Goal: Information Seeking & Learning: Learn about a topic

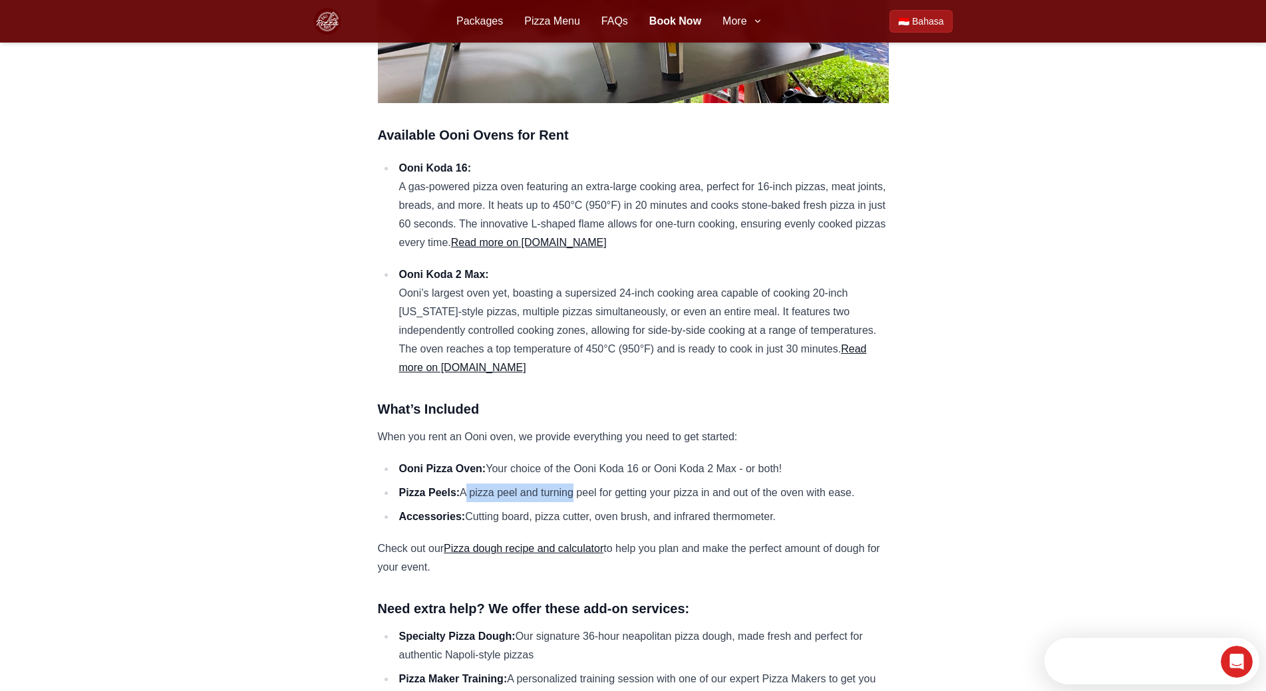
drag, startPoint x: 462, startPoint y: 470, endPoint x: 812, endPoint y: 492, distance: 350.5
click at [812, 492] on ul "Ooni Pizza Oven: Your choice of the Ooni Koda 16 or Ooni Koda 2 Max - or both! …" at bounding box center [633, 493] width 511 height 67
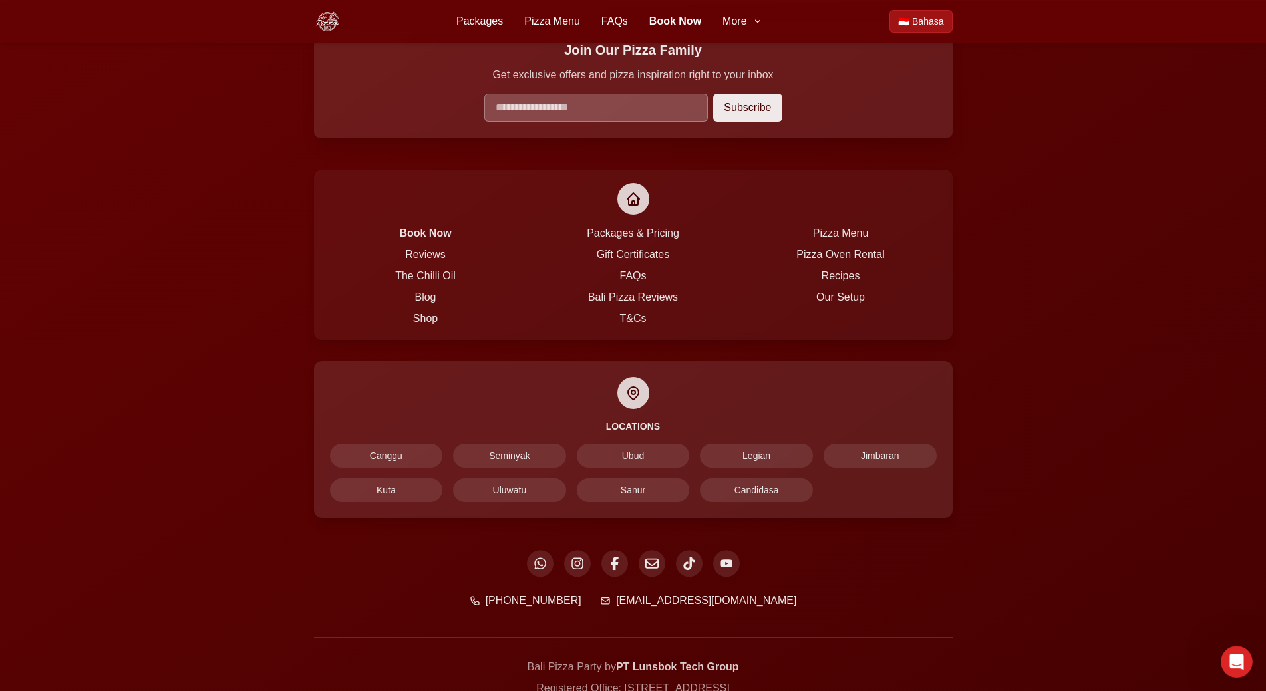
scroll to position [2171, 0]
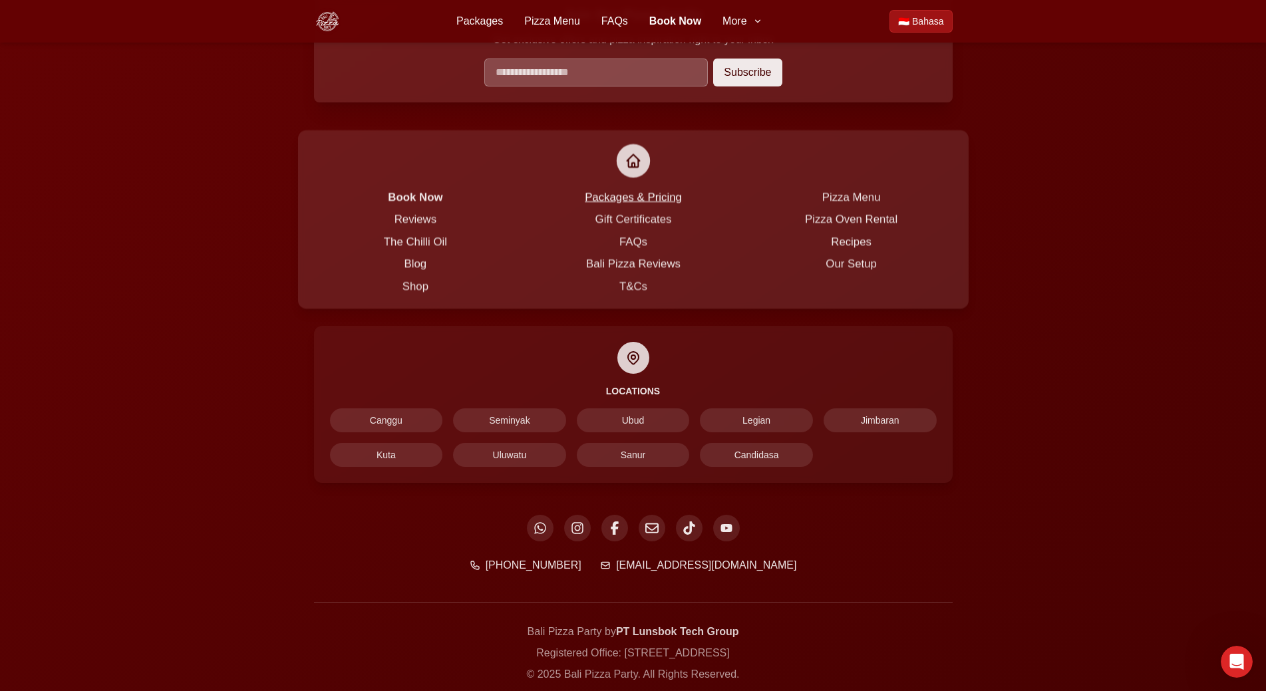
click at [631, 191] on link "Packages & Pricing" at bounding box center [633, 197] width 97 height 12
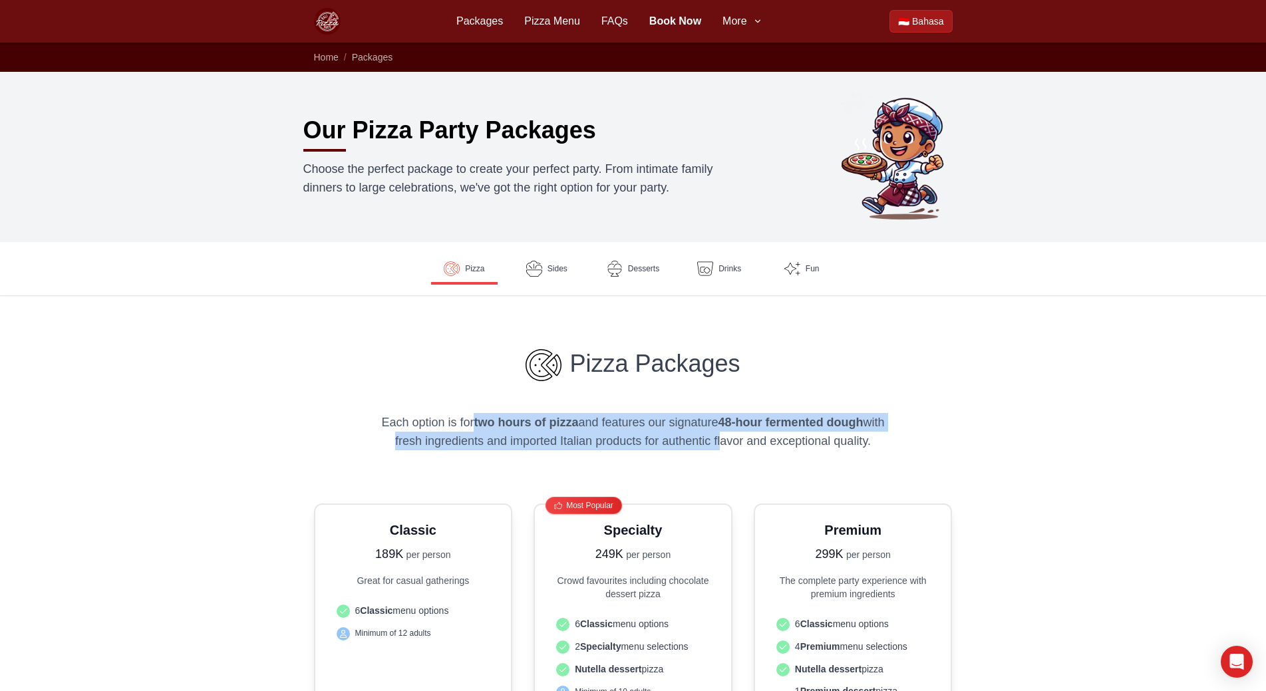
drag, startPoint x: 479, startPoint y: 425, endPoint x: 730, endPoint y: 446, distance: 252.3
click at [730, 446] on p "Each option is for two hours of pizza and features our signature 48-hour fermen…" at bounding box center [633, 431] width 511 height 37
click at [730, 445] on p "Each option is for two hours of pizza and features our signature 48-hour fermen…" at bounding box center [633, 431] width 511 height 37
drag, startPoint x: 730, startPoint y: 445, endPoint x: 591, endPoint y: 392, distance: 148.2
click at [591, 392] on div "Pizza Packages Each option is for two hours of pizza and features our signature…" at bounding box center [633, 399] width 511 height 101
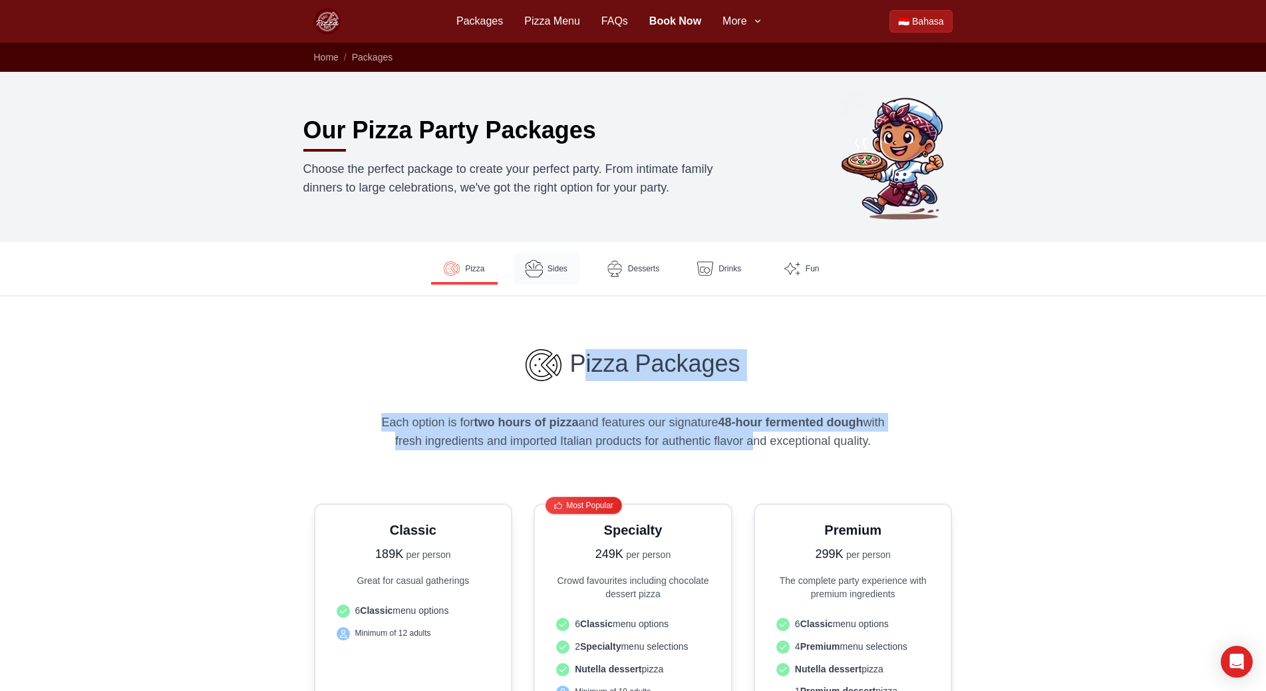
click at [553, 271] on span "Sides" at bounding box center [557, 268] width 20 height 11
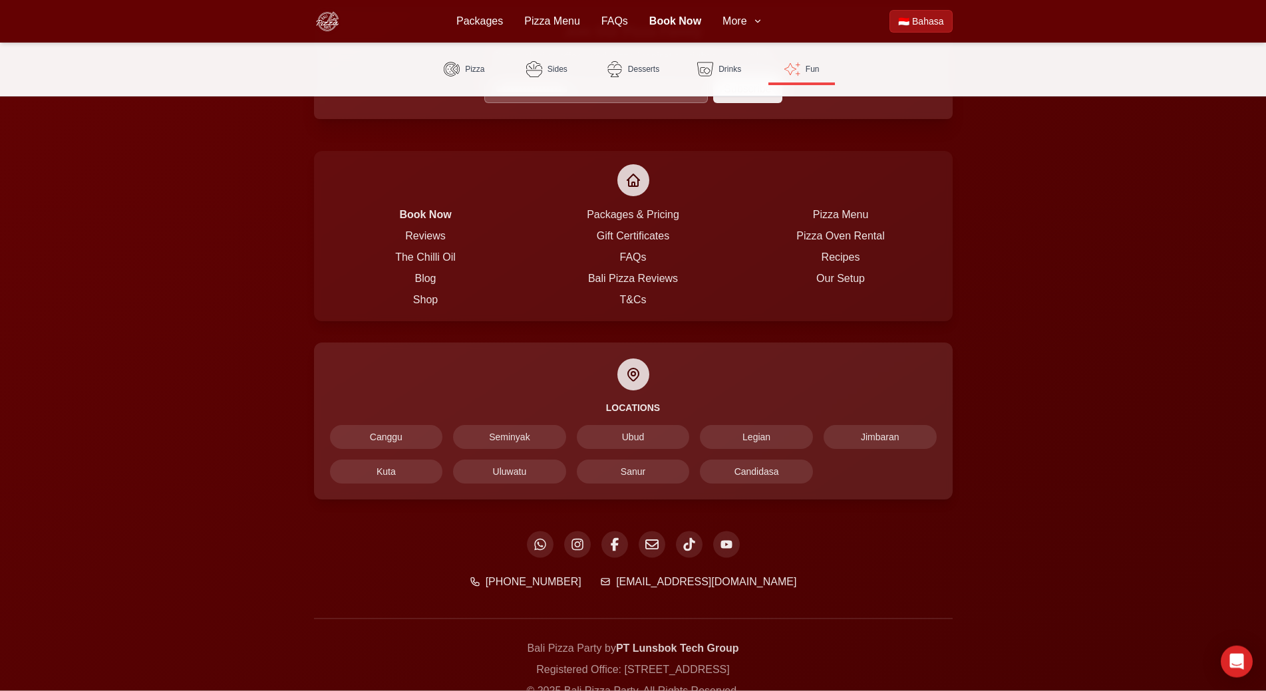
scroll to position [3309, 0]
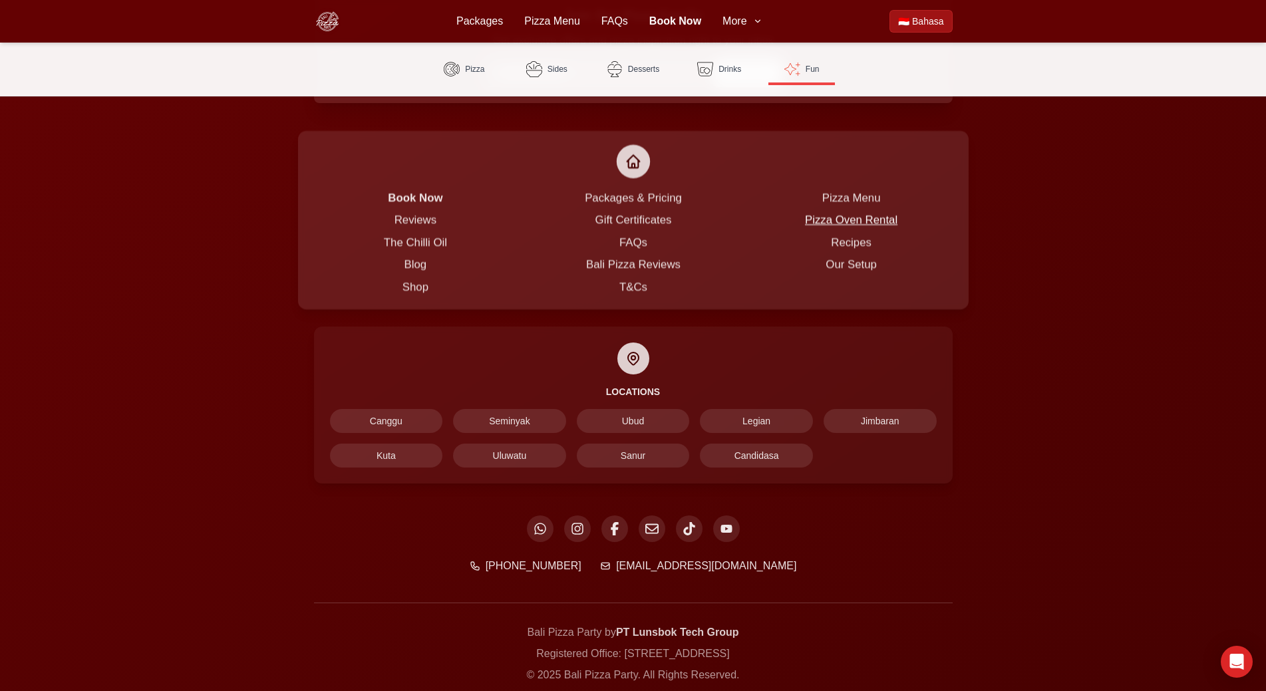
click at [874, 214] on link "Pizza Oven Rental" at bounding box center [851, 220] width 92 height 12
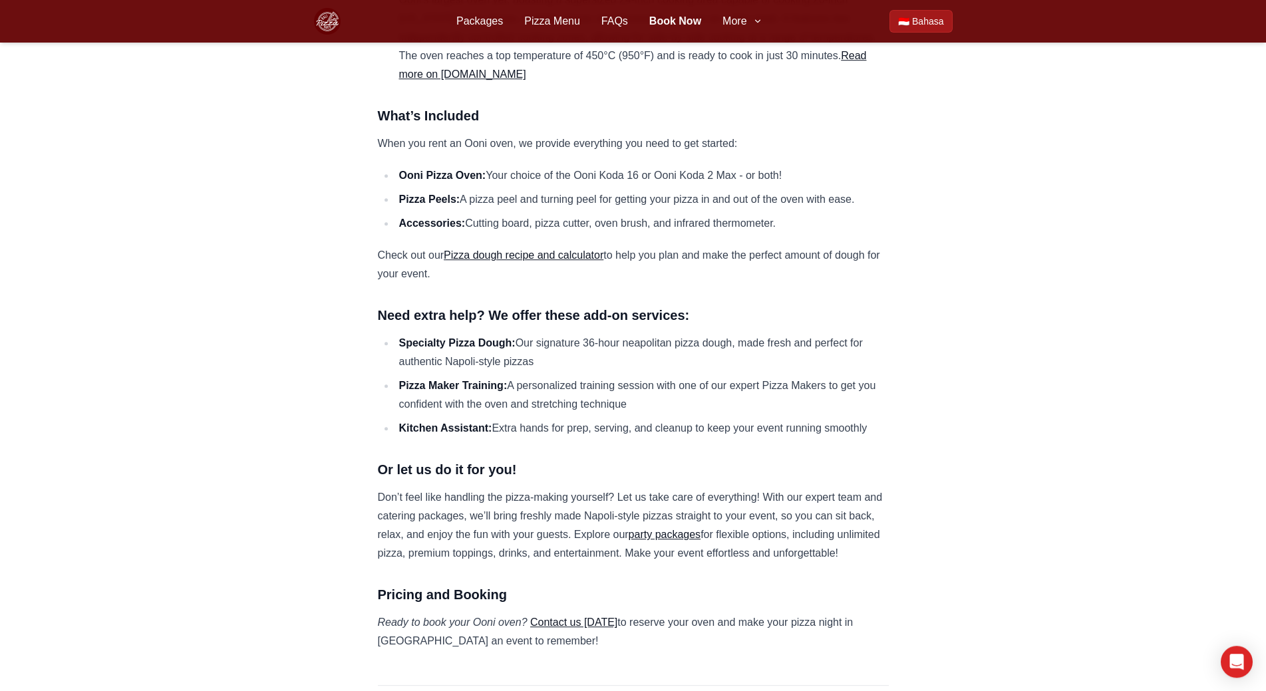
scroll to position [814, 0]
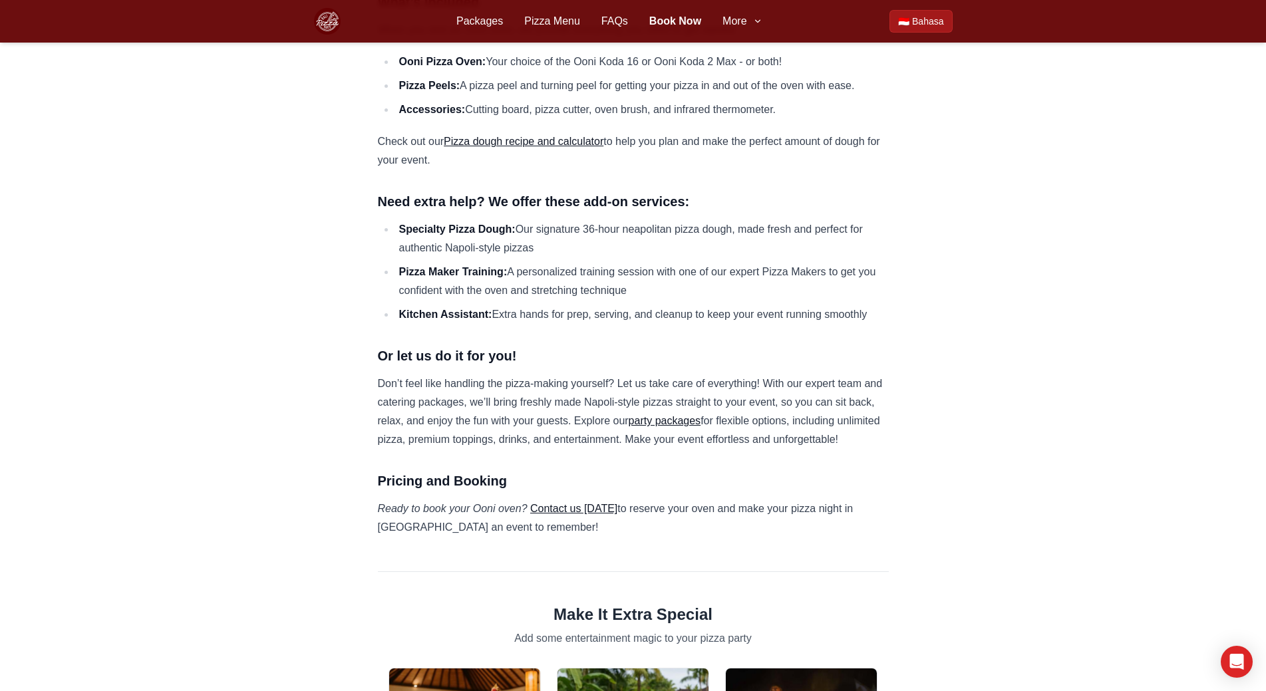
click at [662, 415] on link "party packages" at bounding box center [665, 420] width 73 height 11
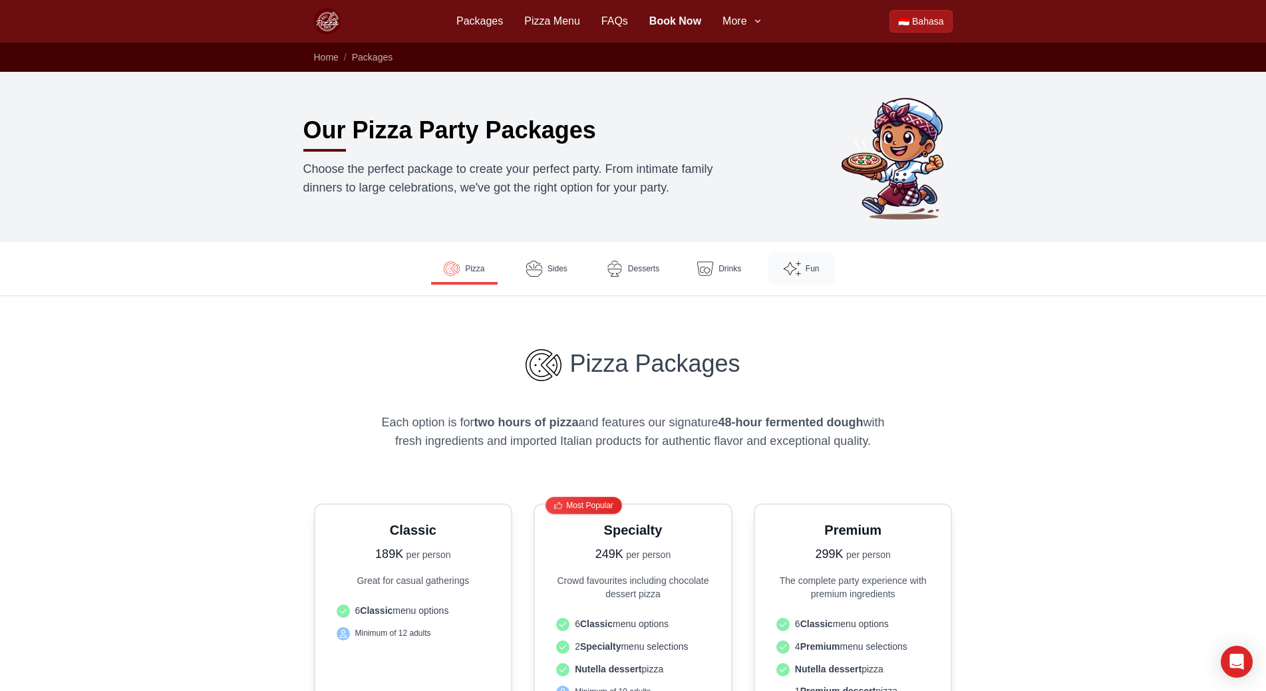
click at [790, 272] on img at bounding box center [792, 268] width 17 height 17
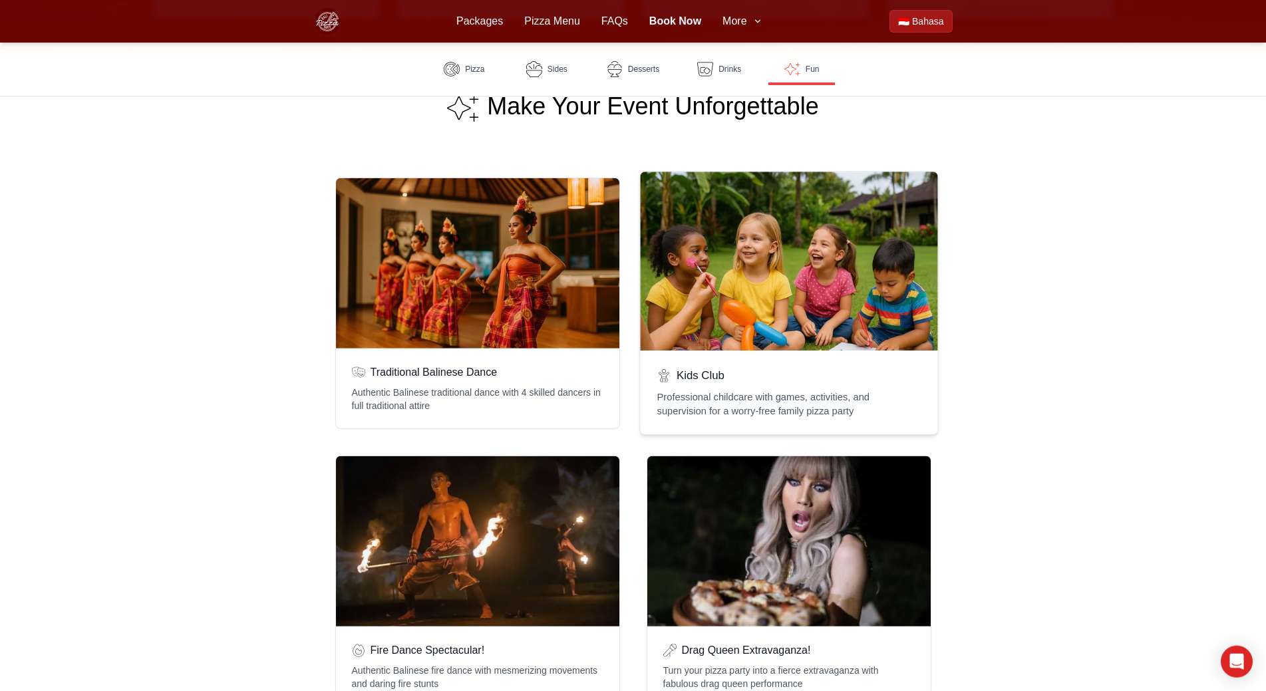
scroll to position [2447, 0]
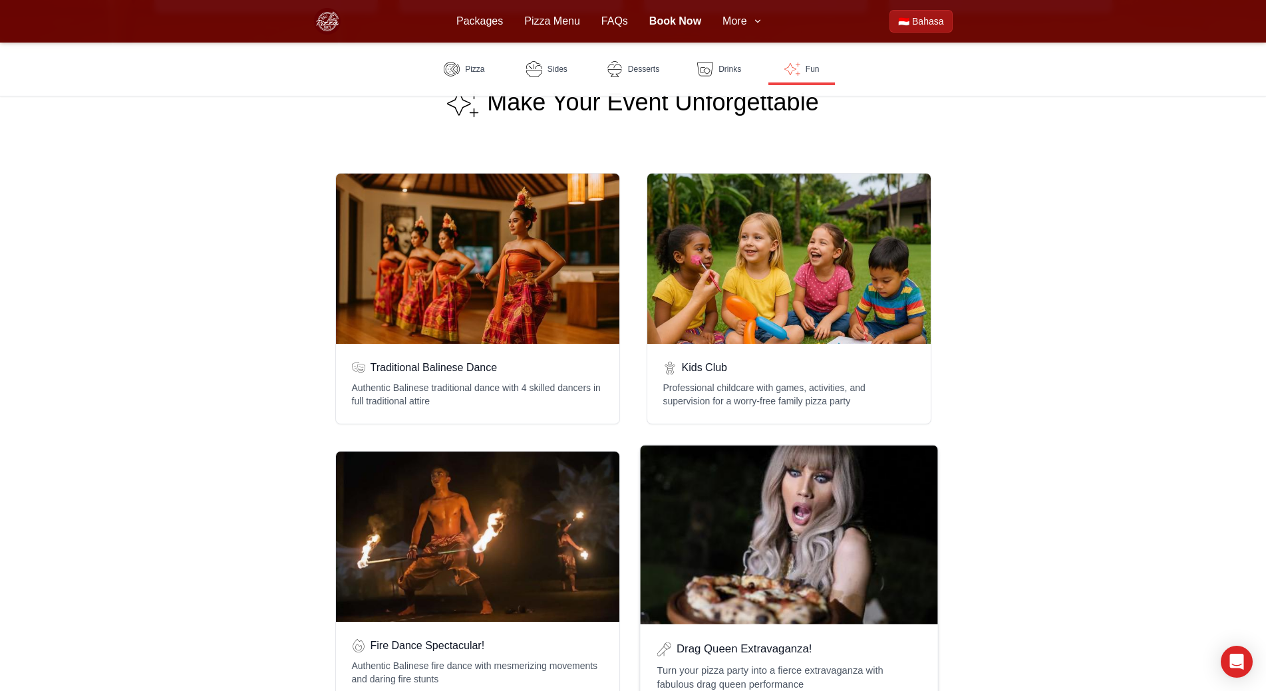
click at [728, 472] on div "Drag Queen Extravaganza!" at bounding box center [788, 535] width 297 height 179
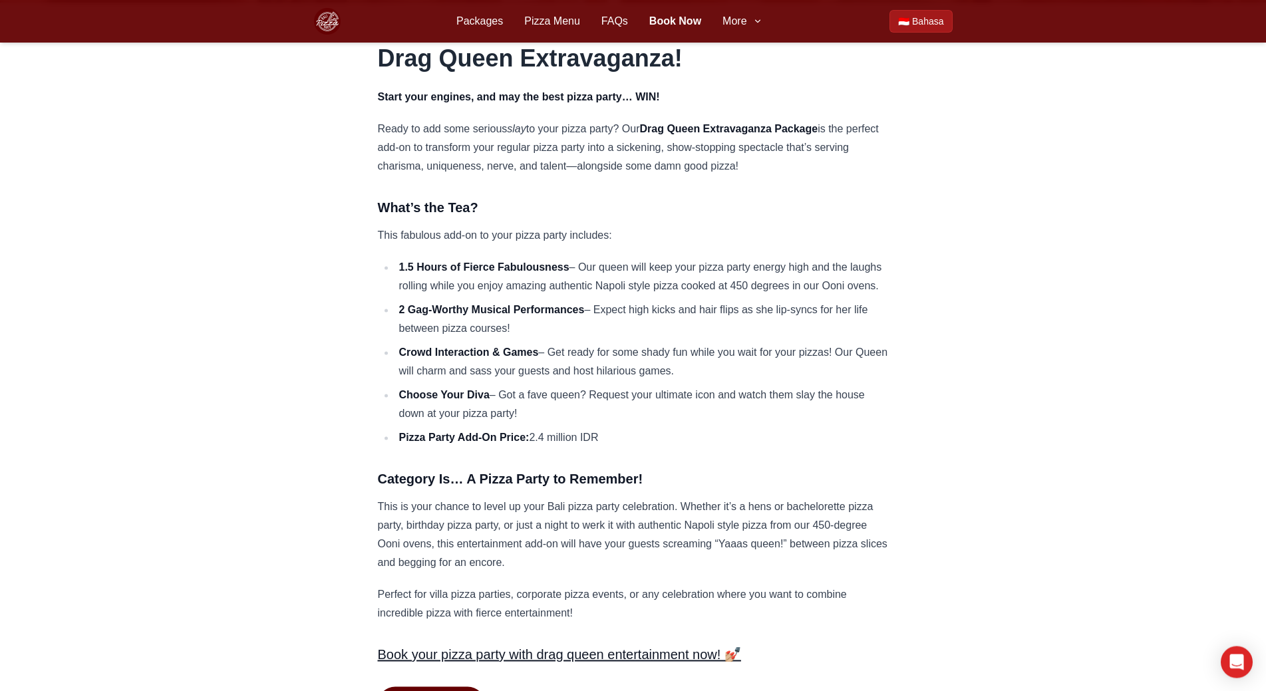
scroll to position [1153, 0]
